Goal: Information Seeking & Learning: Learn about a topic

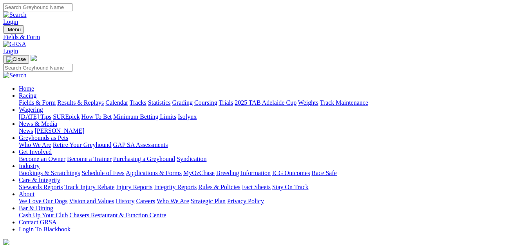
select select "[GEOGRAPHIC_DATA]"
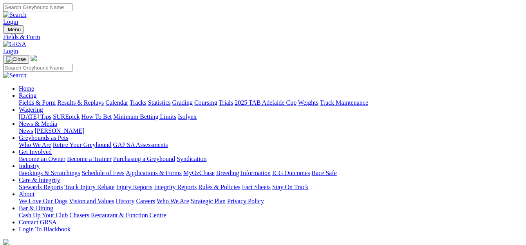
select select "QLD"
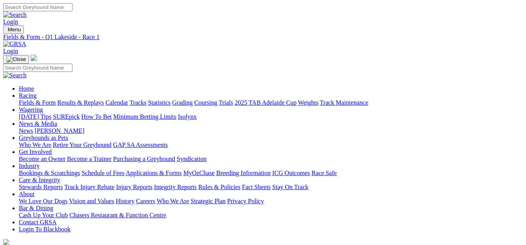
select select "TAS"
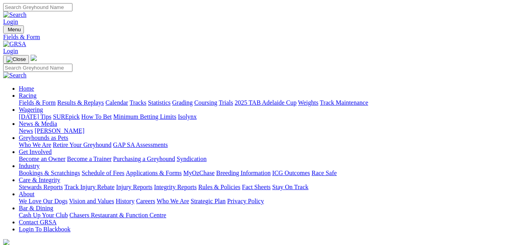
select select "WA"
